Goal: Information Seeking & Learning: Learn about a topic

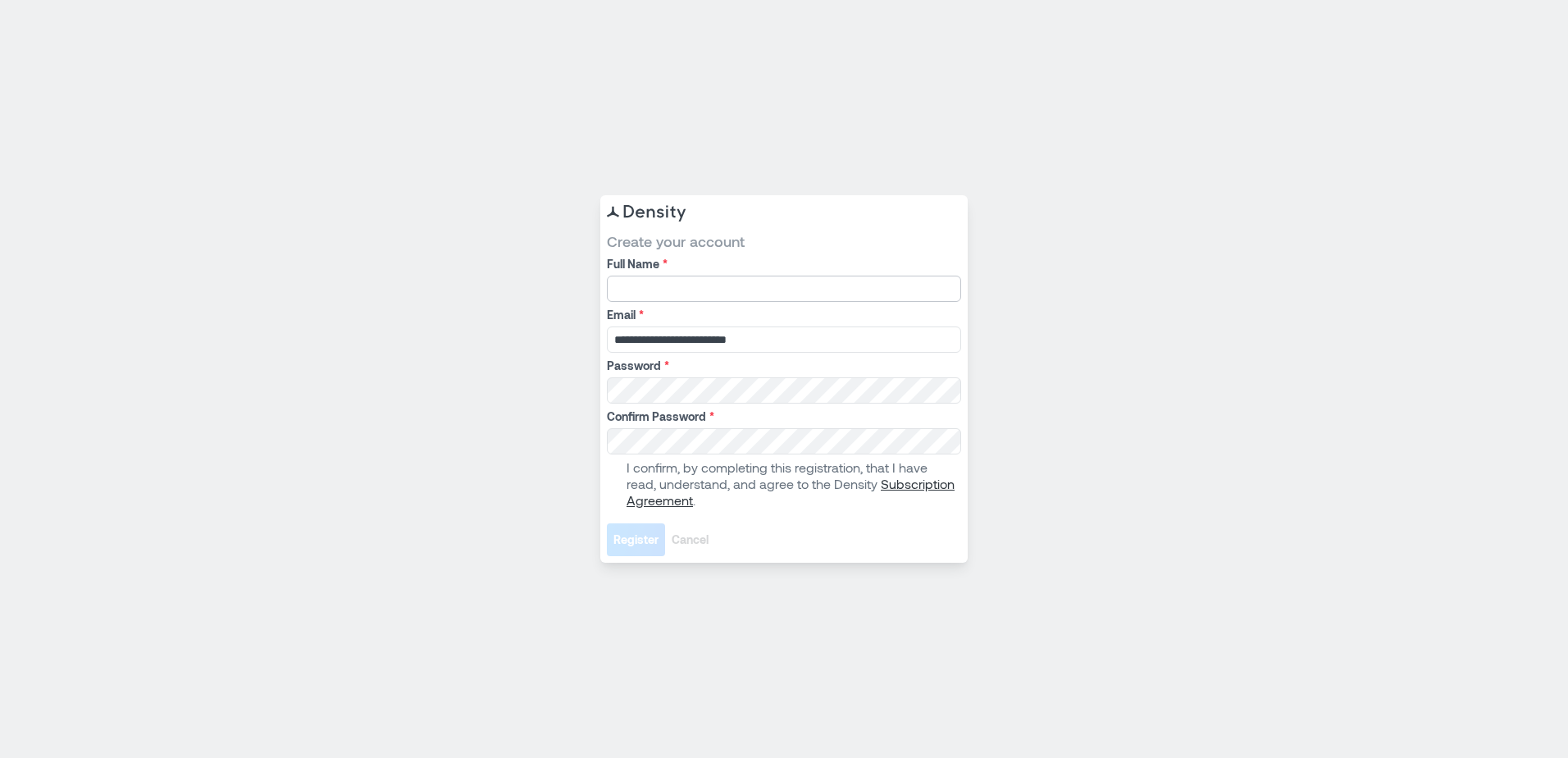
click at [670, 286] on input "Full Name *" at bounding box center [784, 288] width 354 height 27
click at [462, 265] on div "**********" at bounding box center [784, 379] width 1568 height 758
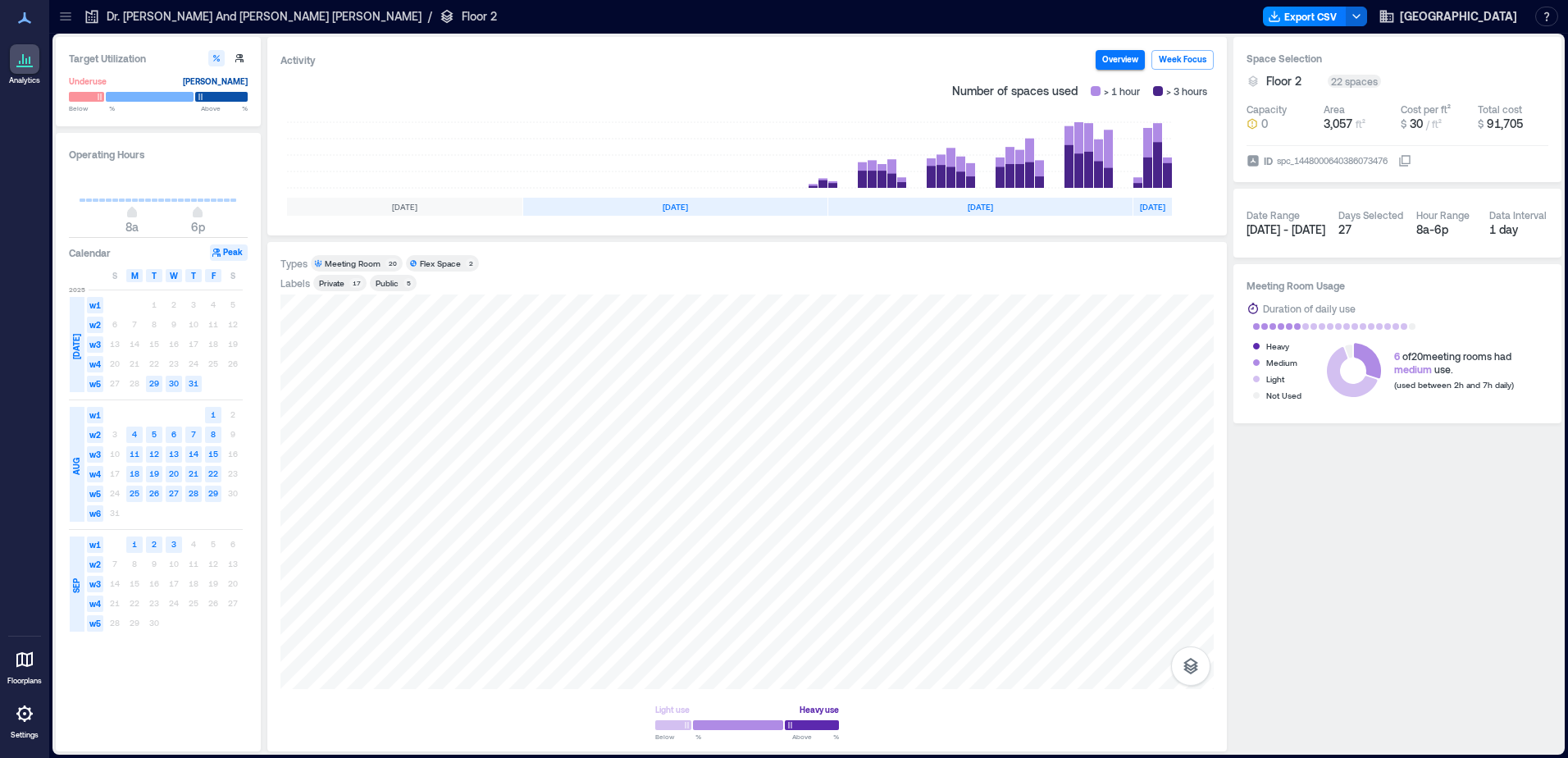
click at [185, 17] on p "Dr. E. J. And Margaret O'Brien Hall" at bounding box center [264, 17] width 315 height 17
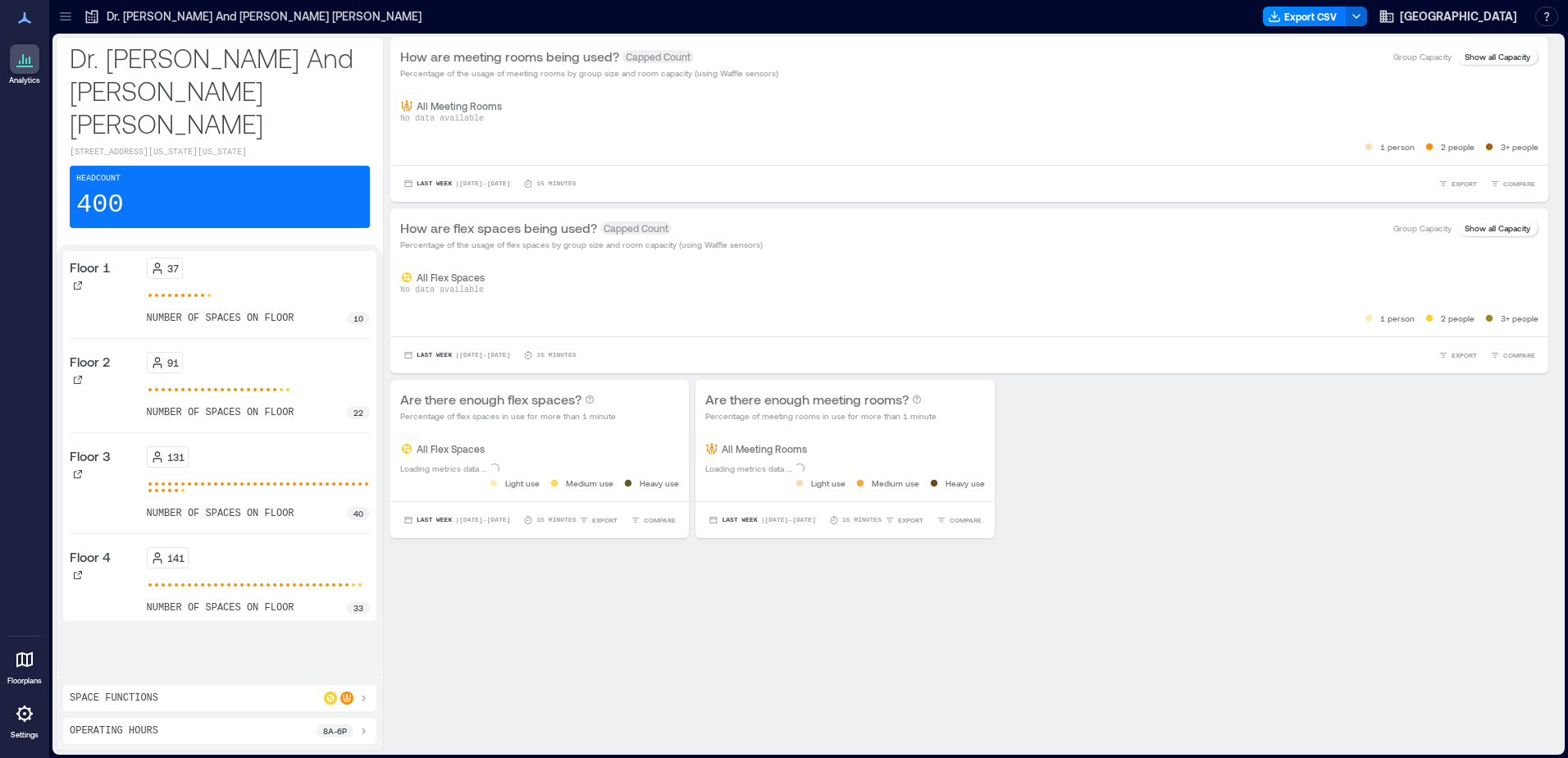
click at [227, 549] on div "141 number of spaces on floor 33" at bounding box center [259, 580] width 224 height 67
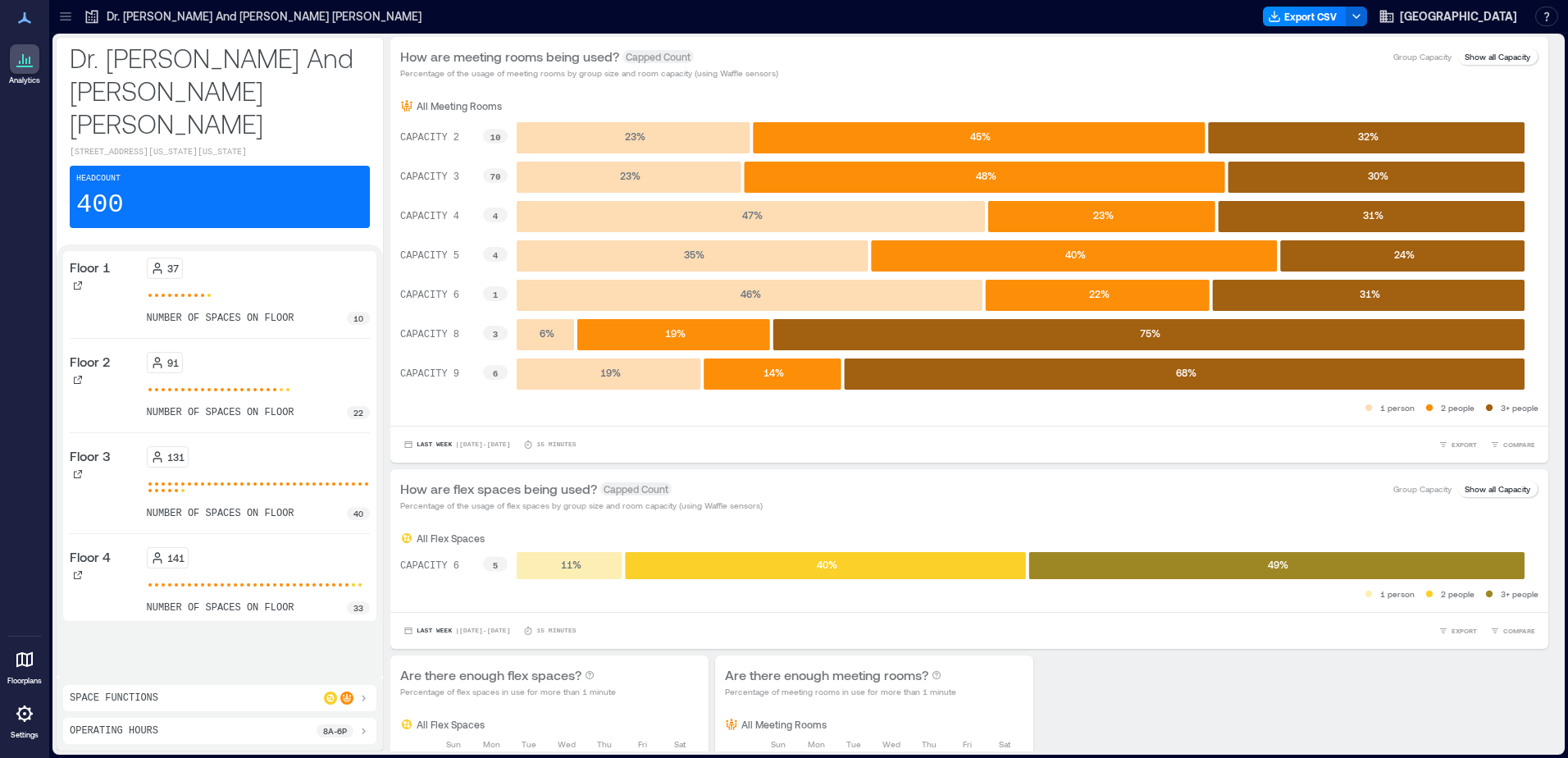
click at [96, 547] on p "Floor 4" at bounding box center [90, 557] width 41 height 19
click at [79, 569] on icon at bounding box center [77, 574] width 10 height 10
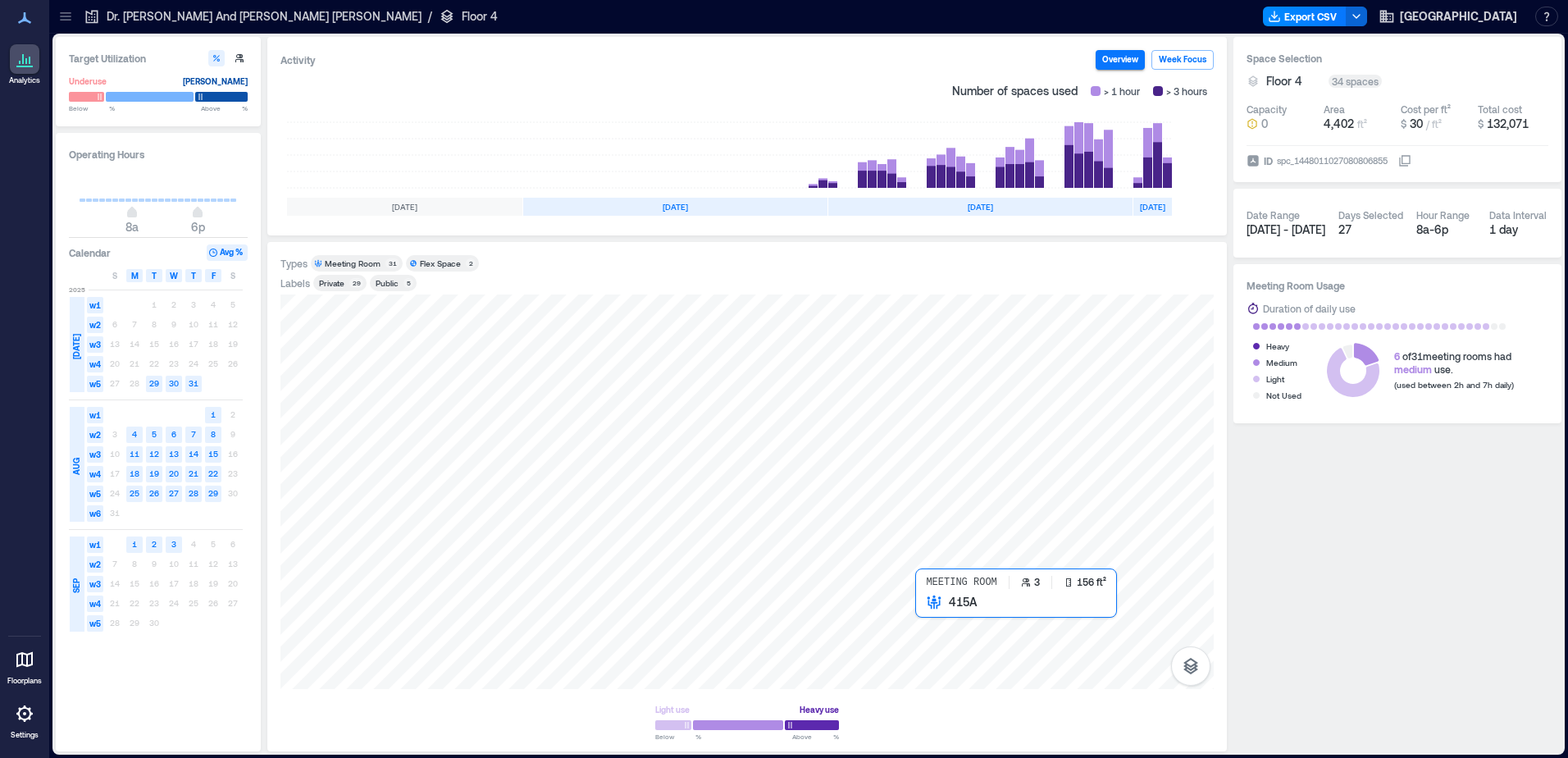
click at [928, 618] on div at bounding box center [747, 491] width 933 height 395
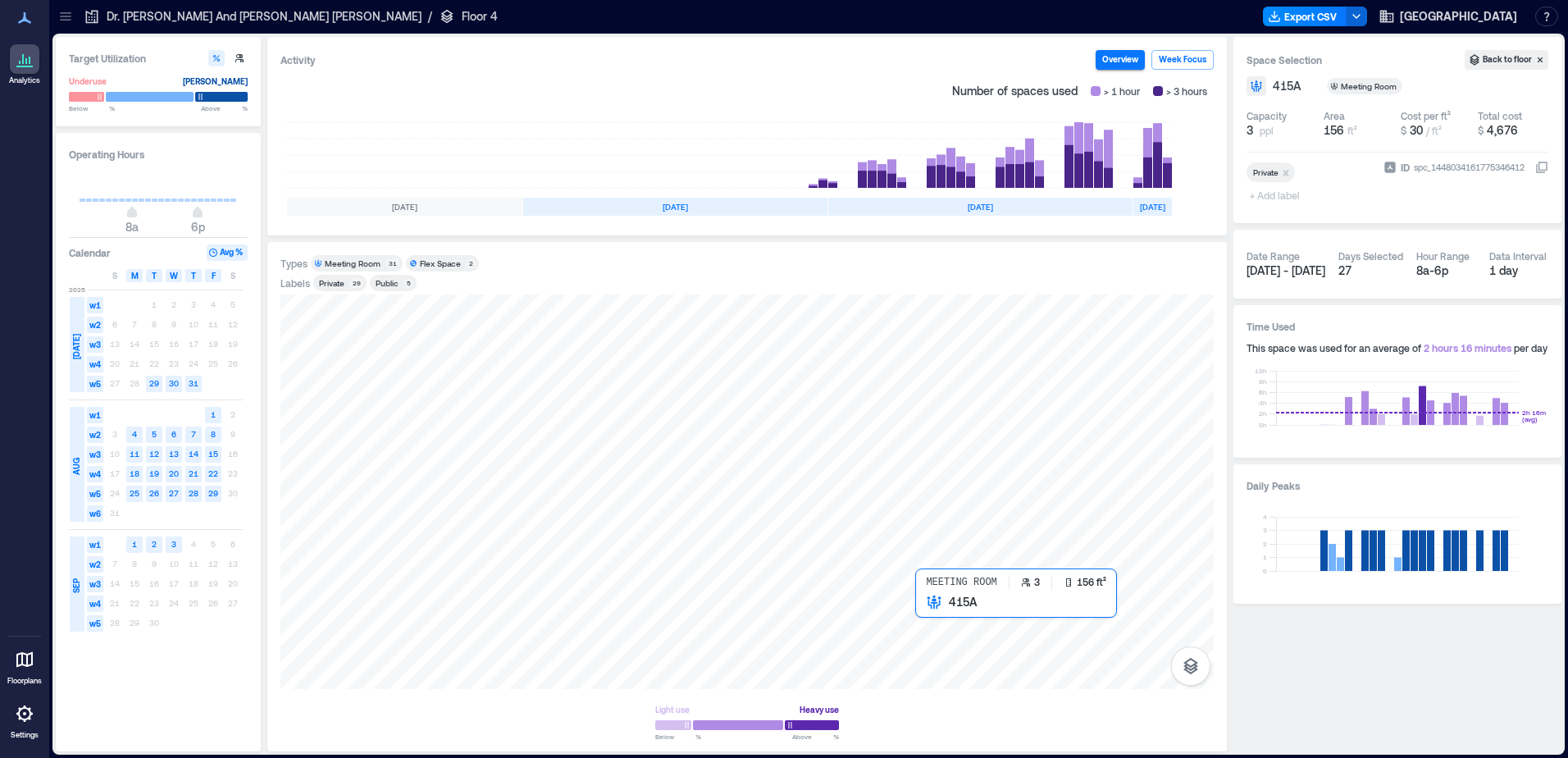
click at [928, 630] on div at bounding box center [747, 491] width 933 height 395
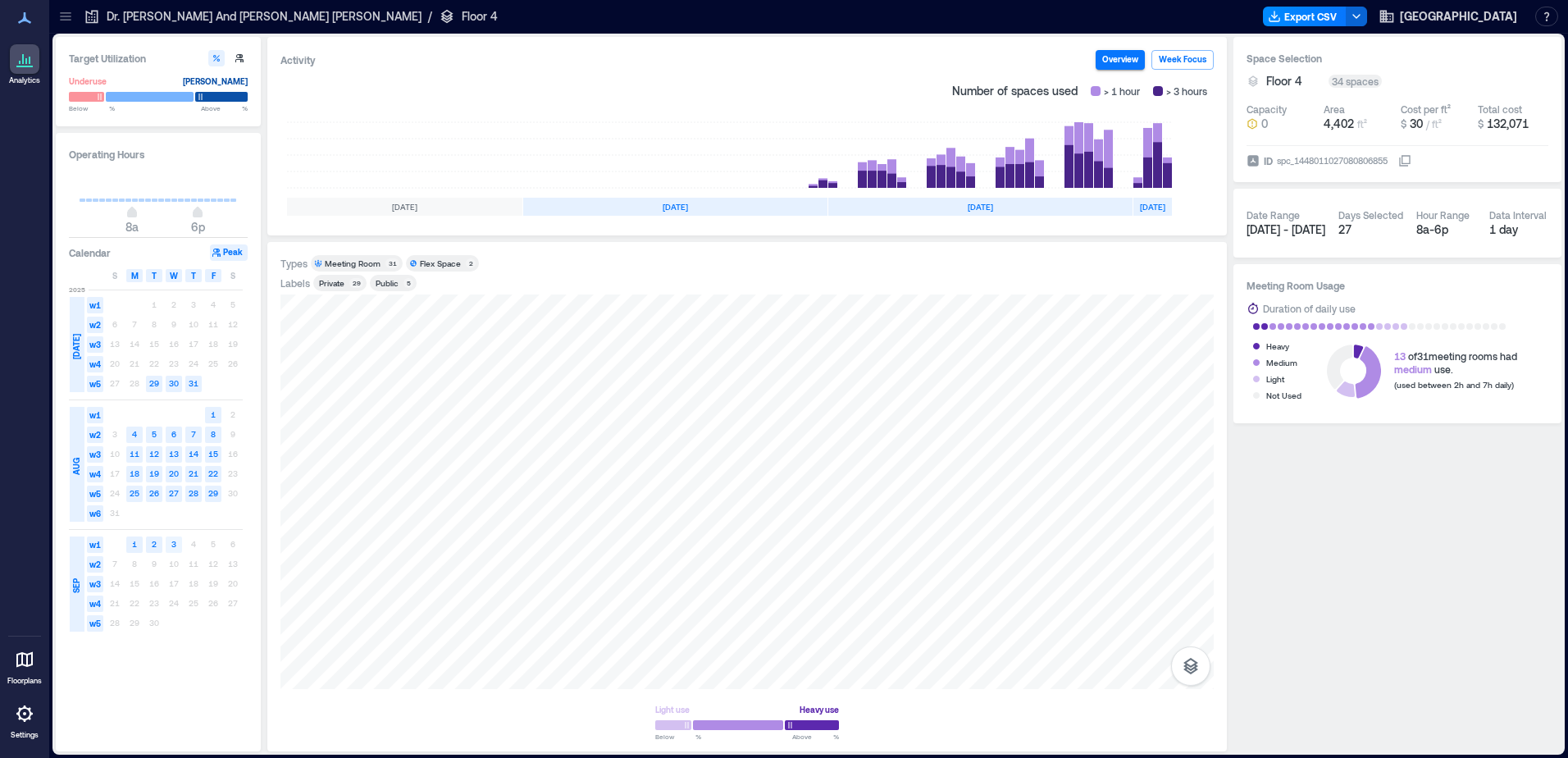
click at [174, 541] on text "3" at bounding box center [173, 544] width 5 height 10
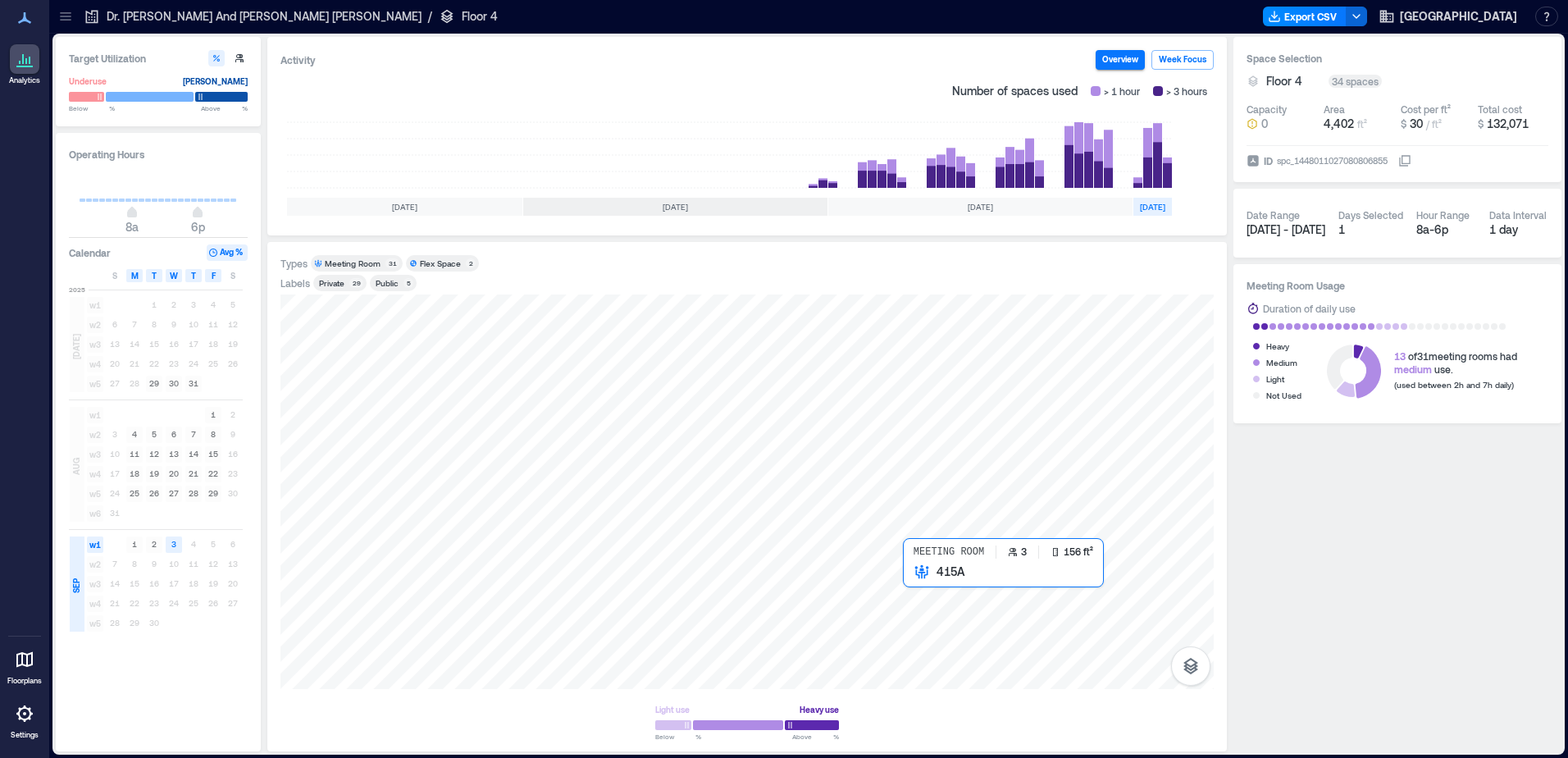
click at [928, 626] on div at bounding box center [747, 491] width 933 height 395
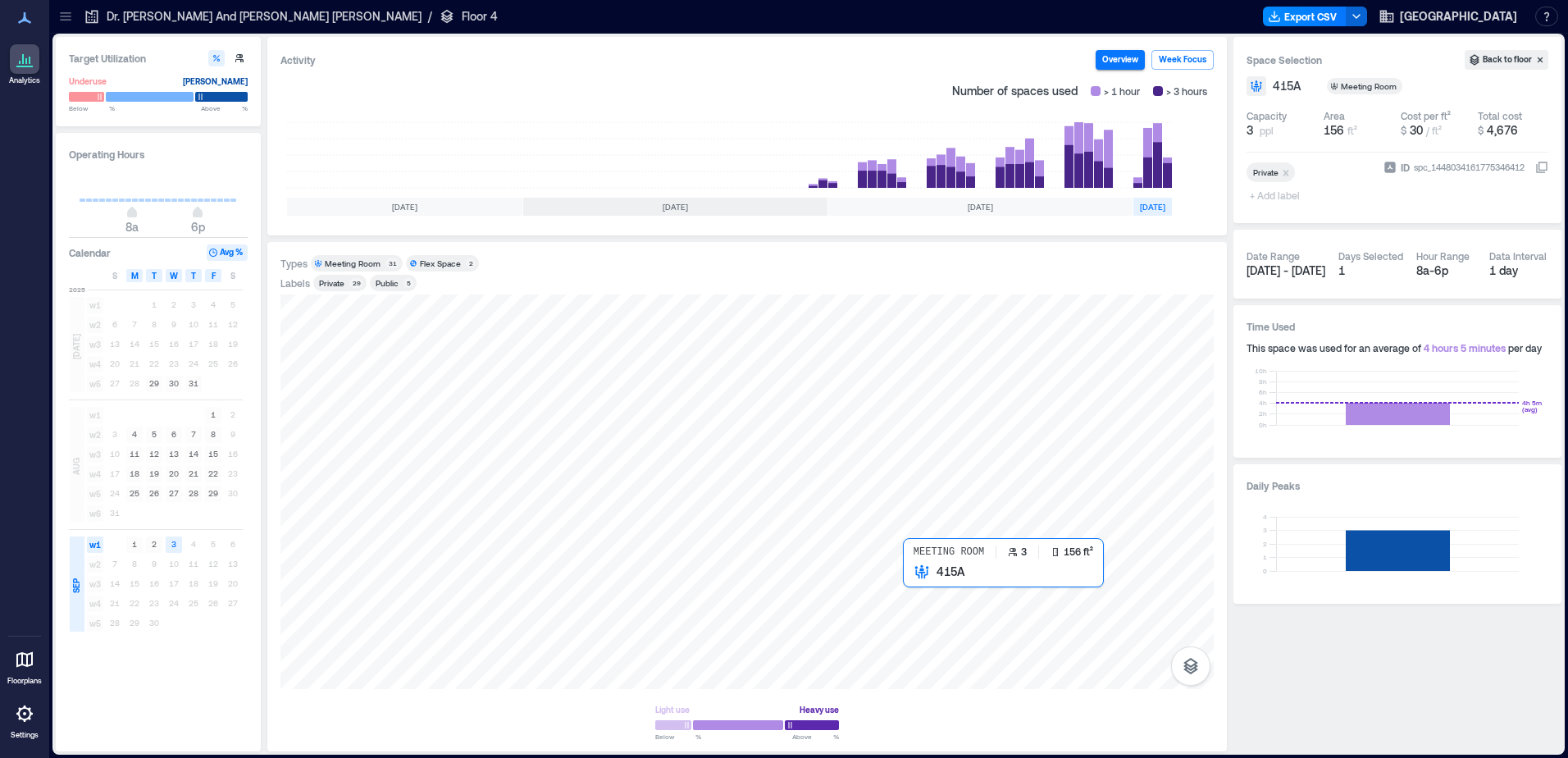
click at [920, 574] on div at bounding box center [747, 491] width 933 height 395
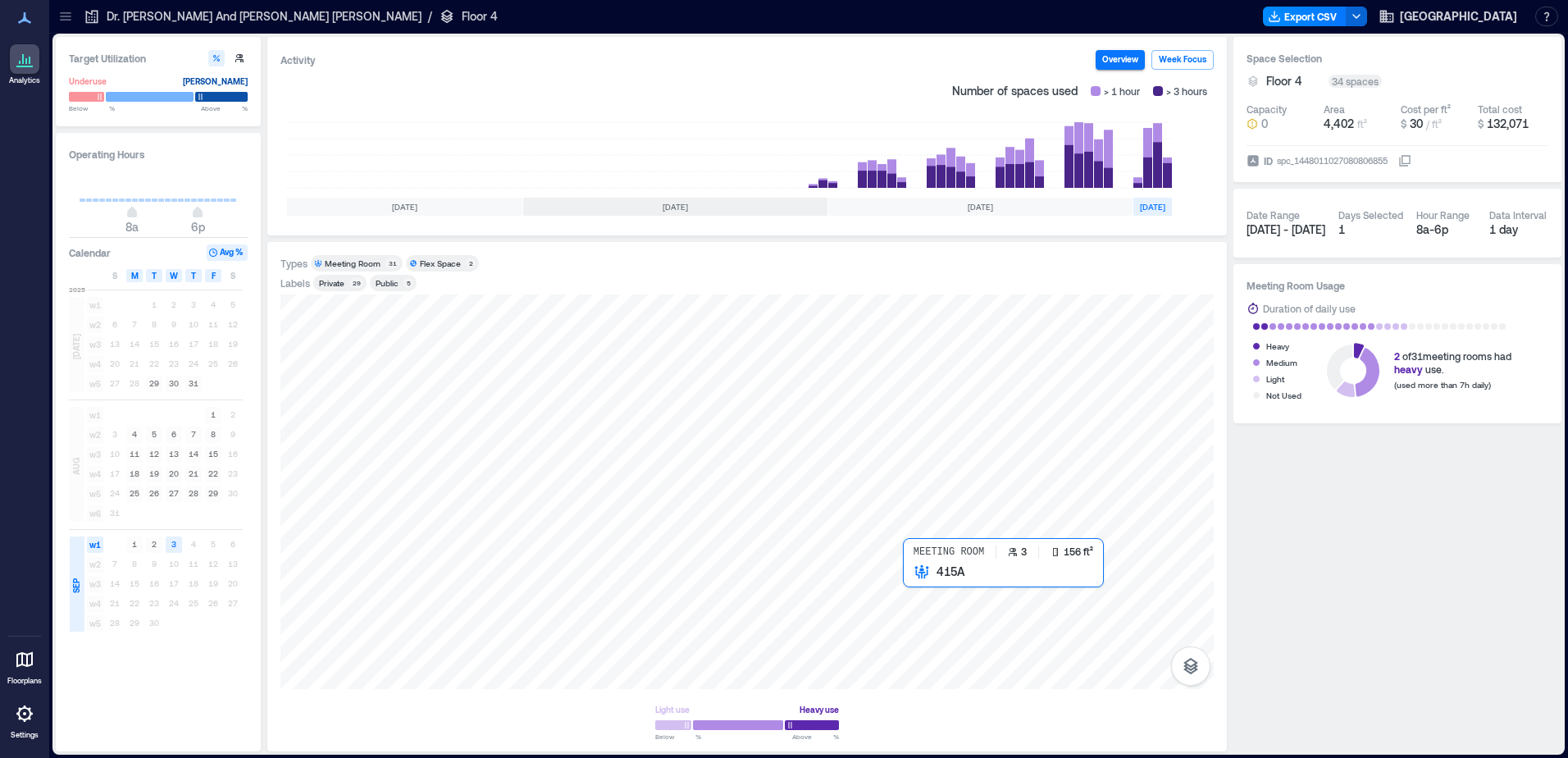
click at [925, 619] on div at bounding box center [747, 491] width 933 height 395
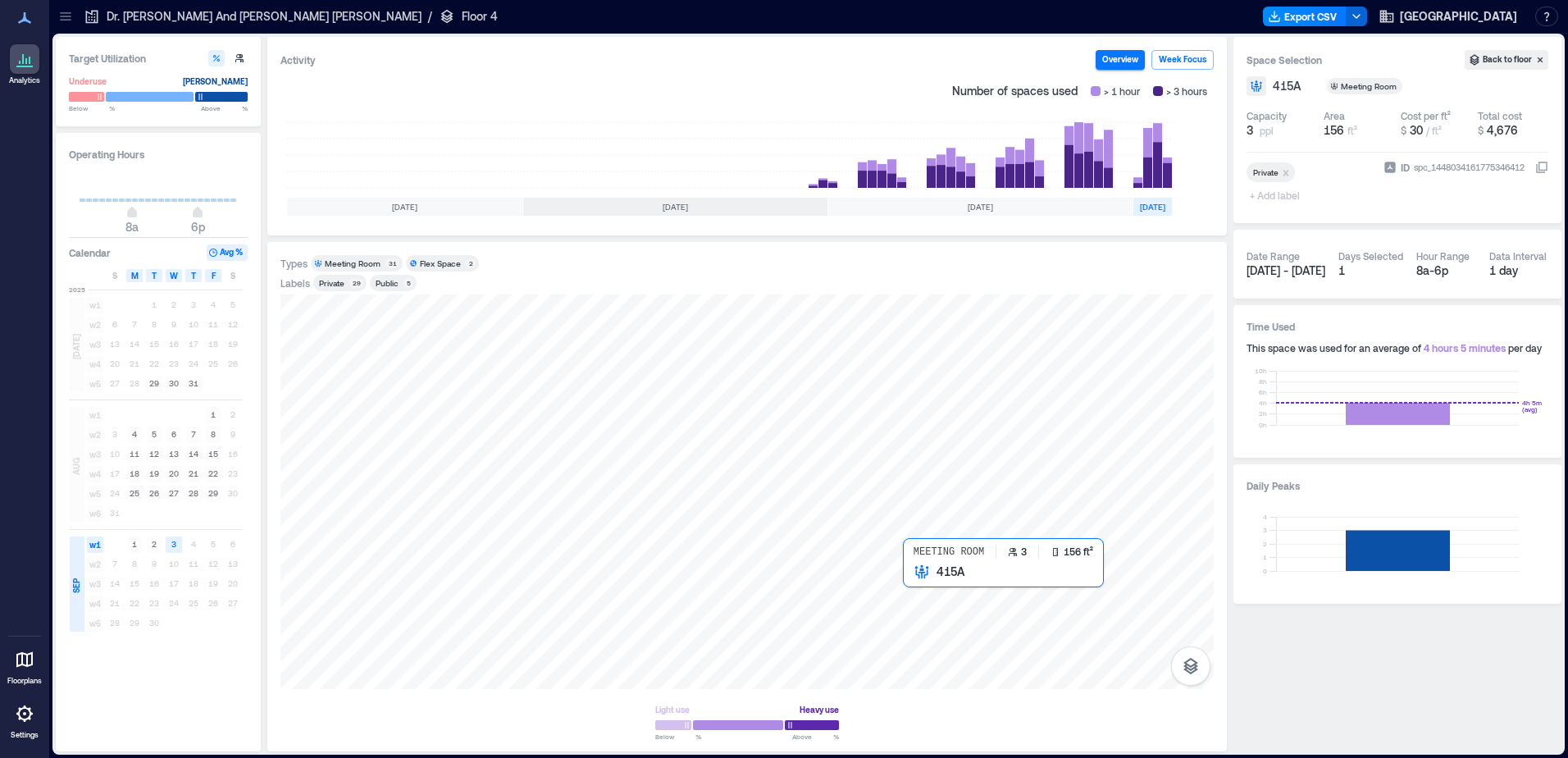
drag, startPoint x: 891, startPoint y: 587, endPoint x: 911, endPoint y: 600, distance: 23.9
click at [911, 600] on div at bounding box center [747, 491] width 933 height 395
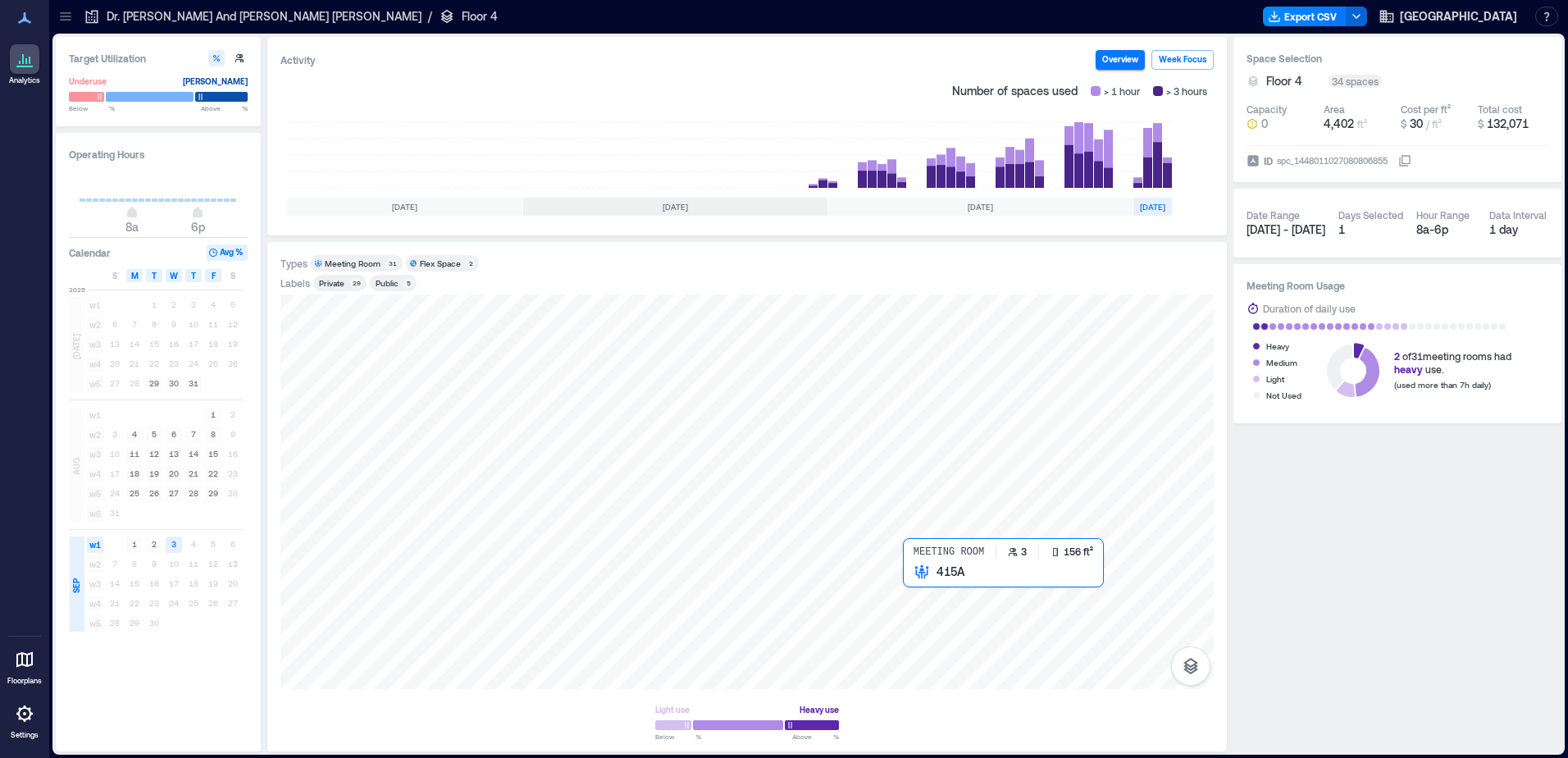
click at [927, 626] on div at bounding box center [747, 491] width 933 height 395
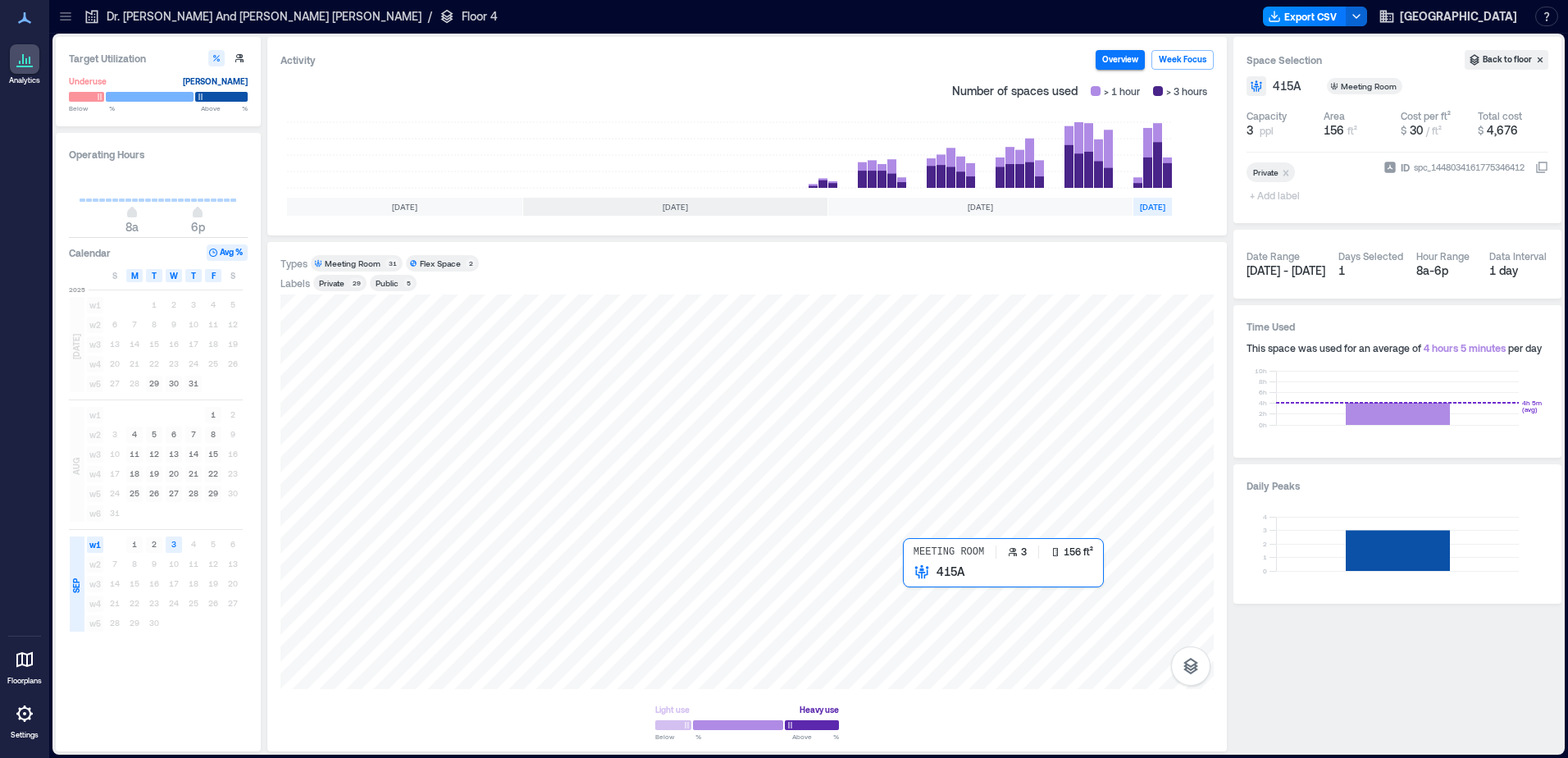
click at [921, 571] on div at bounding box center [747, 491] width 933 height 395
